Goal: Information Seeking & Learning: Learn about a topic

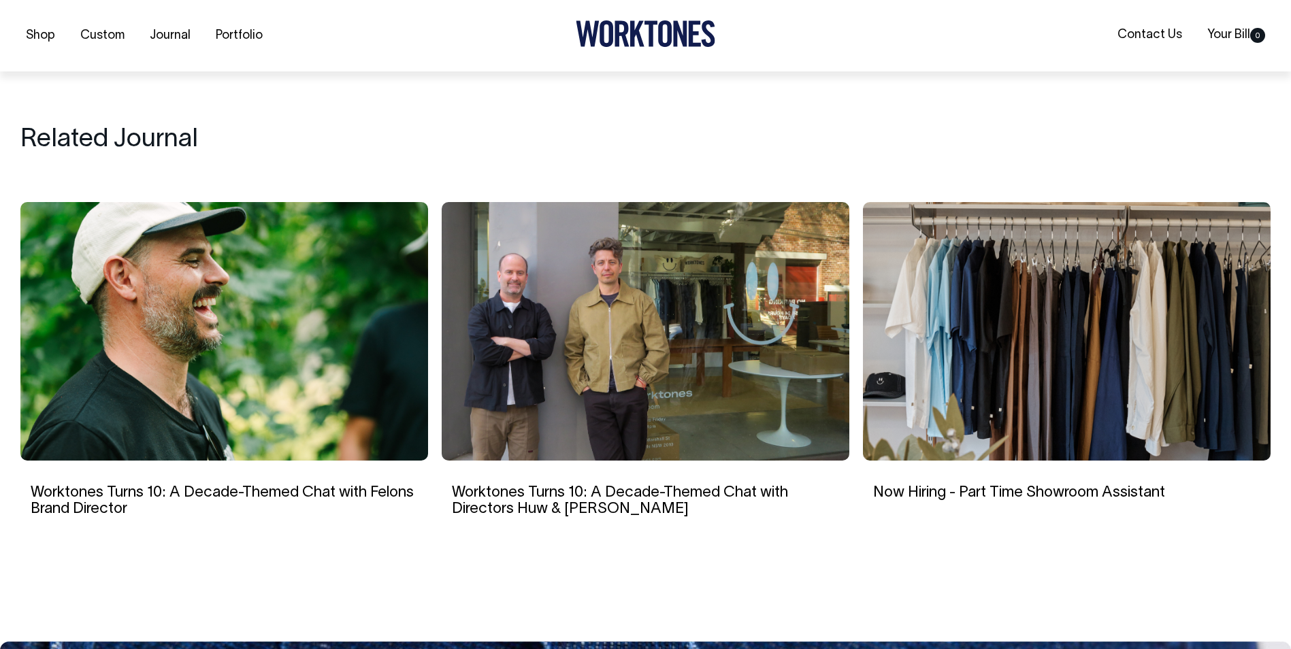
scroll to position [2328, 0]
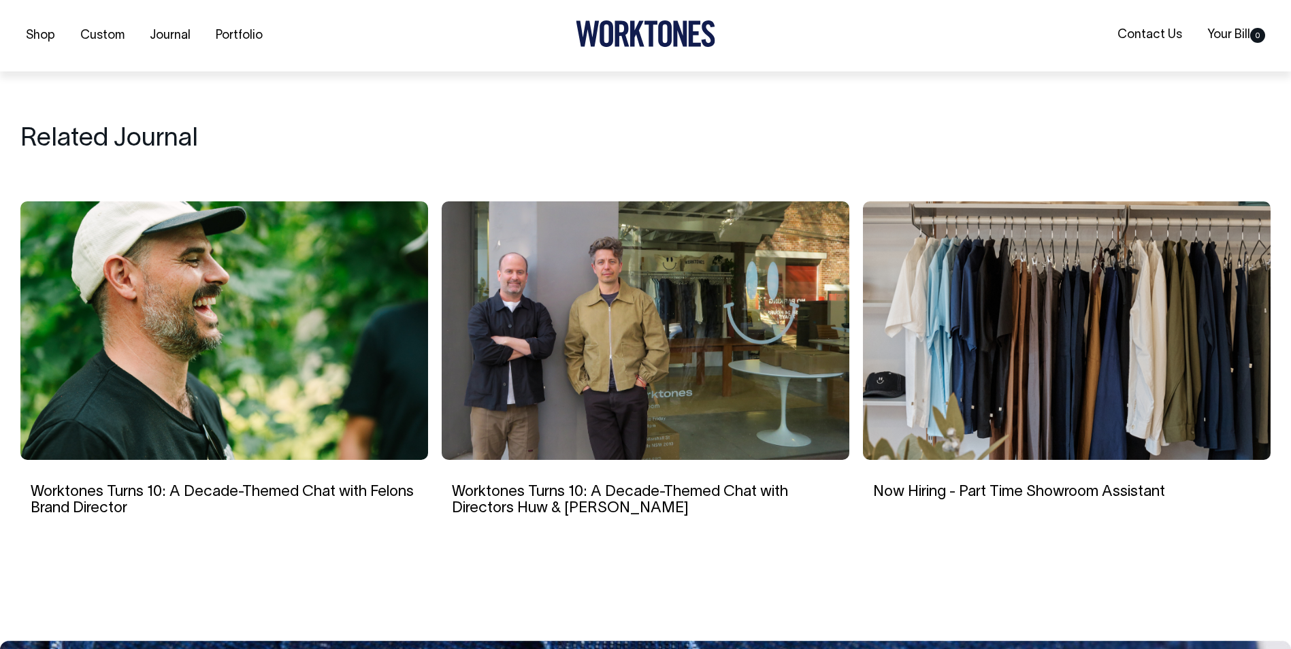
click at [182, 424] on img at bounding box center [224, 331] width 408 height 259
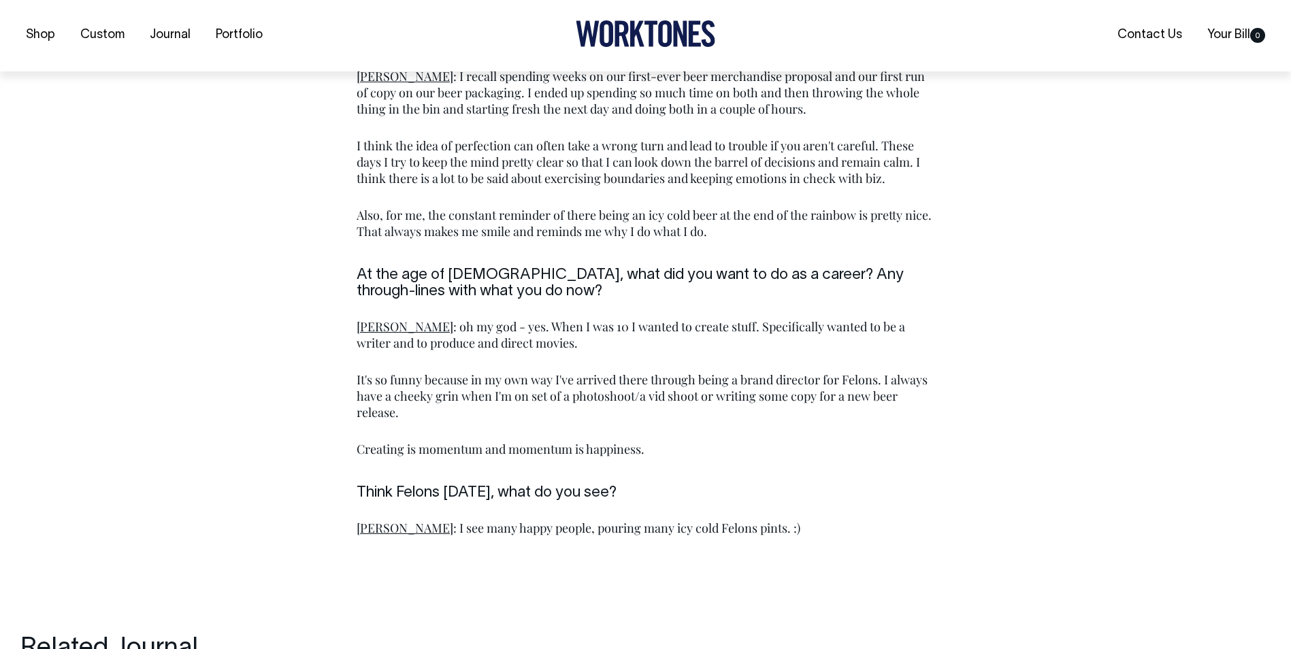
scroll to position [1770, 0]
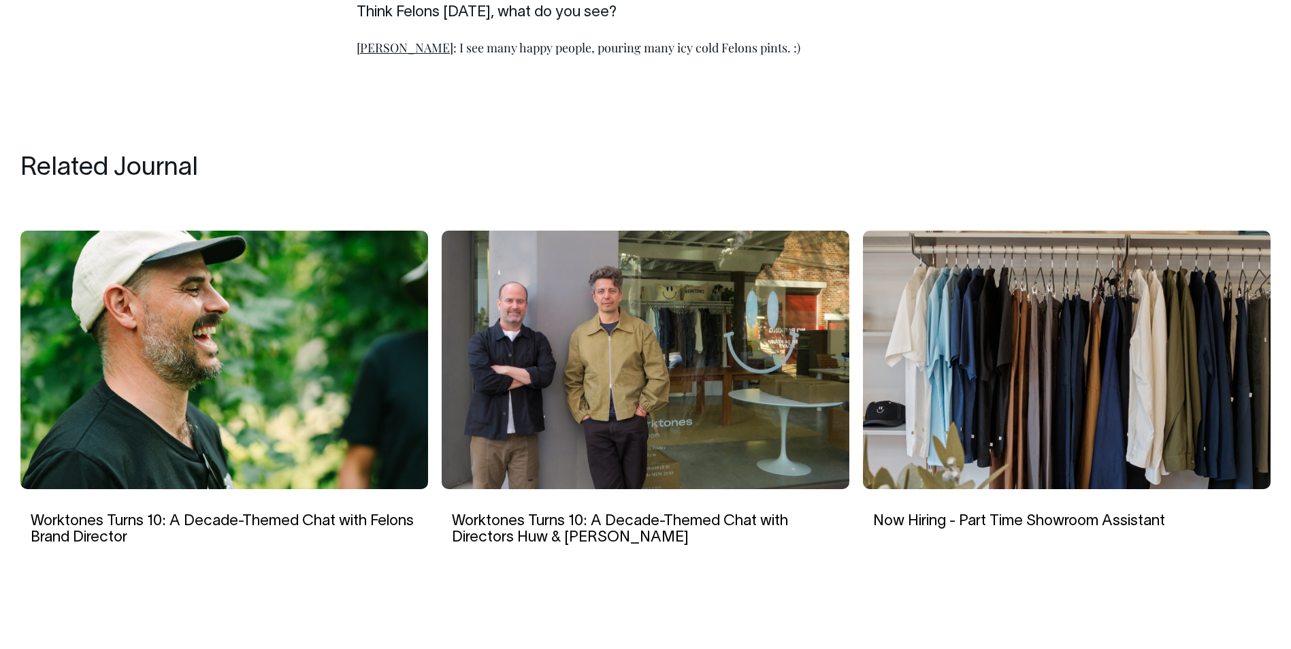
click at [1104, 383] on img at bounding box center [1067, 360] width 408 height 259
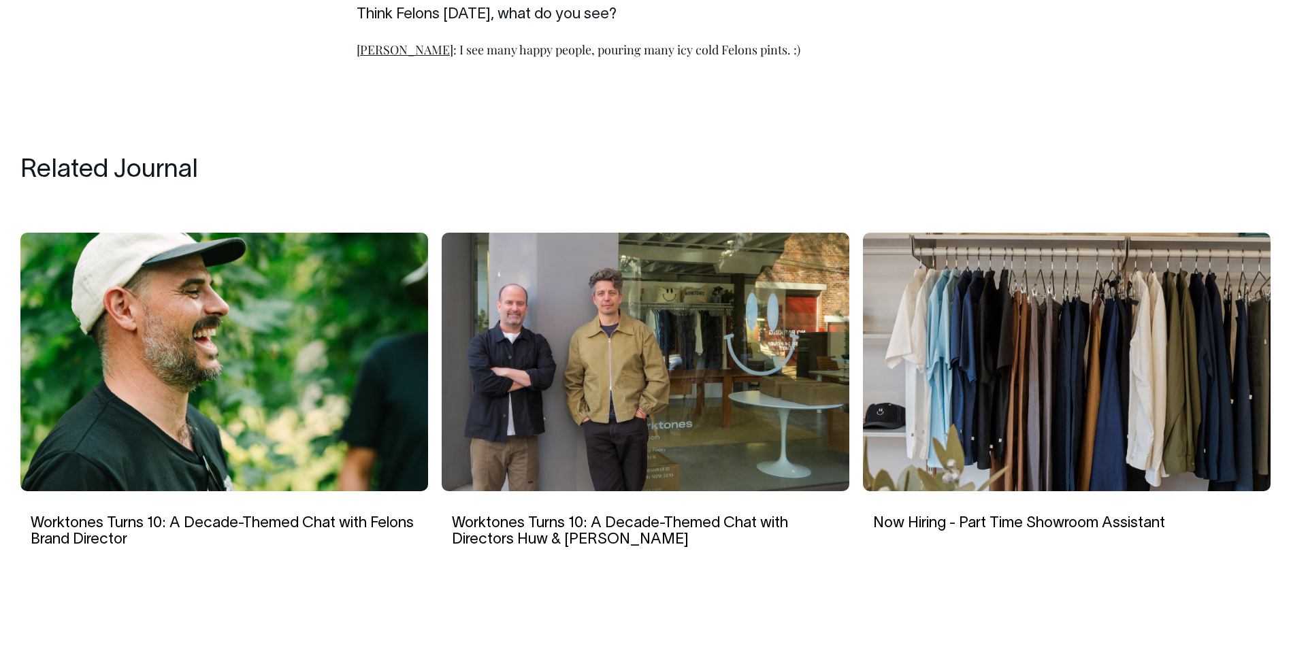
scroll to position [2247, 0]
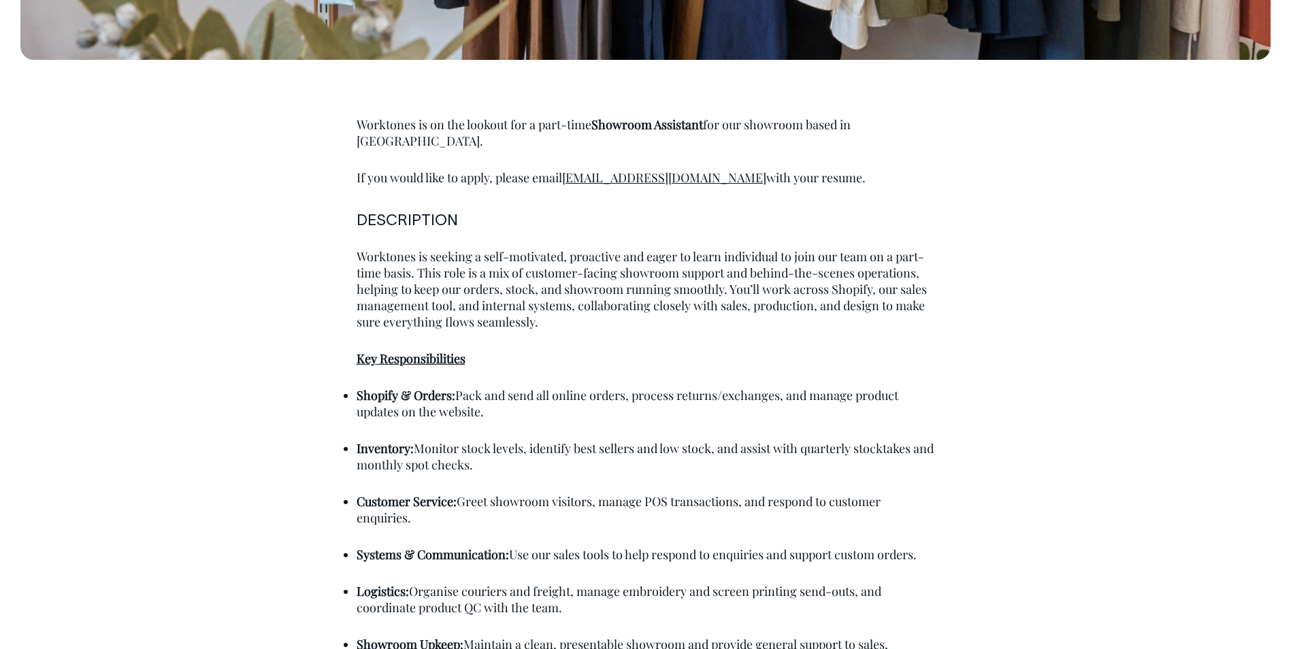
scroll to position [817, 0]
